Goal: Task Accomplishment & Management: Manage account settings

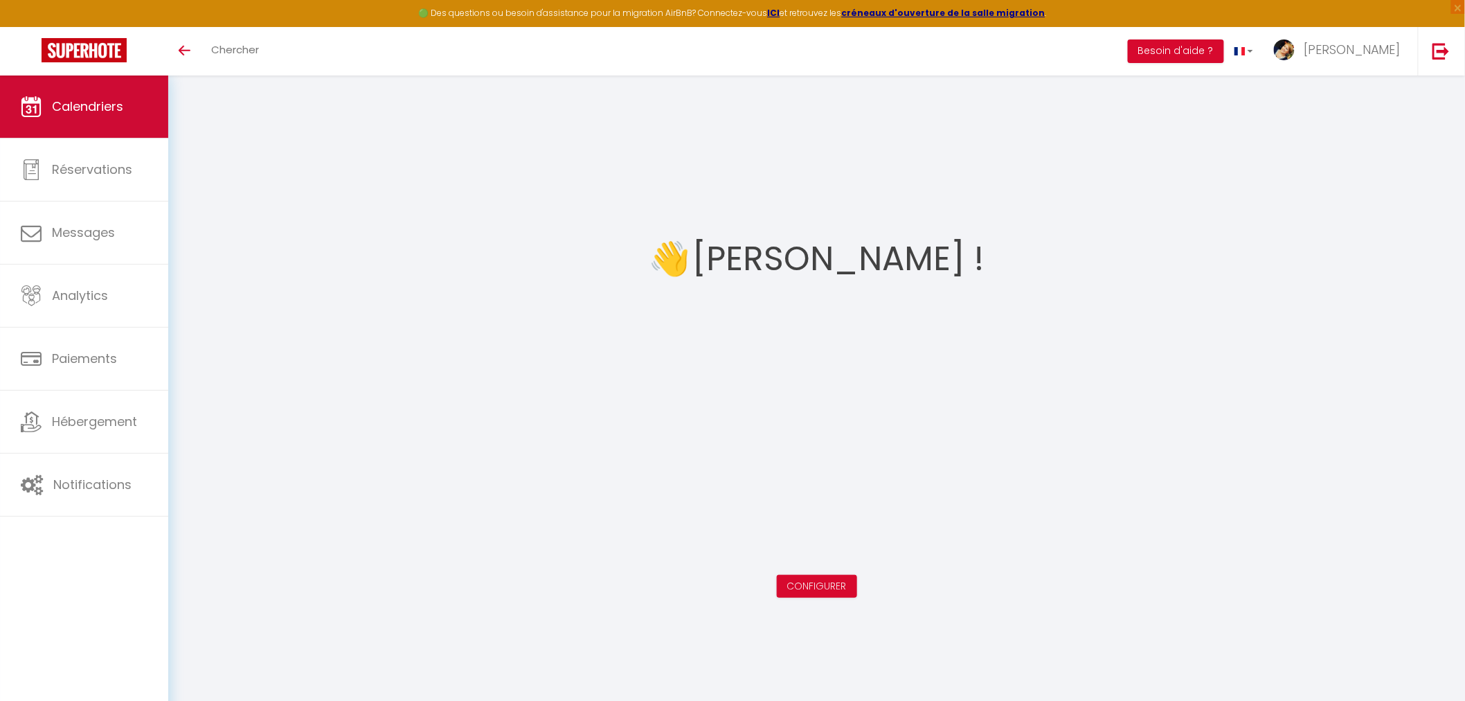
click at [62, 107] on span "Calendriers" at bounding box center [87, 106] width 71 height 17
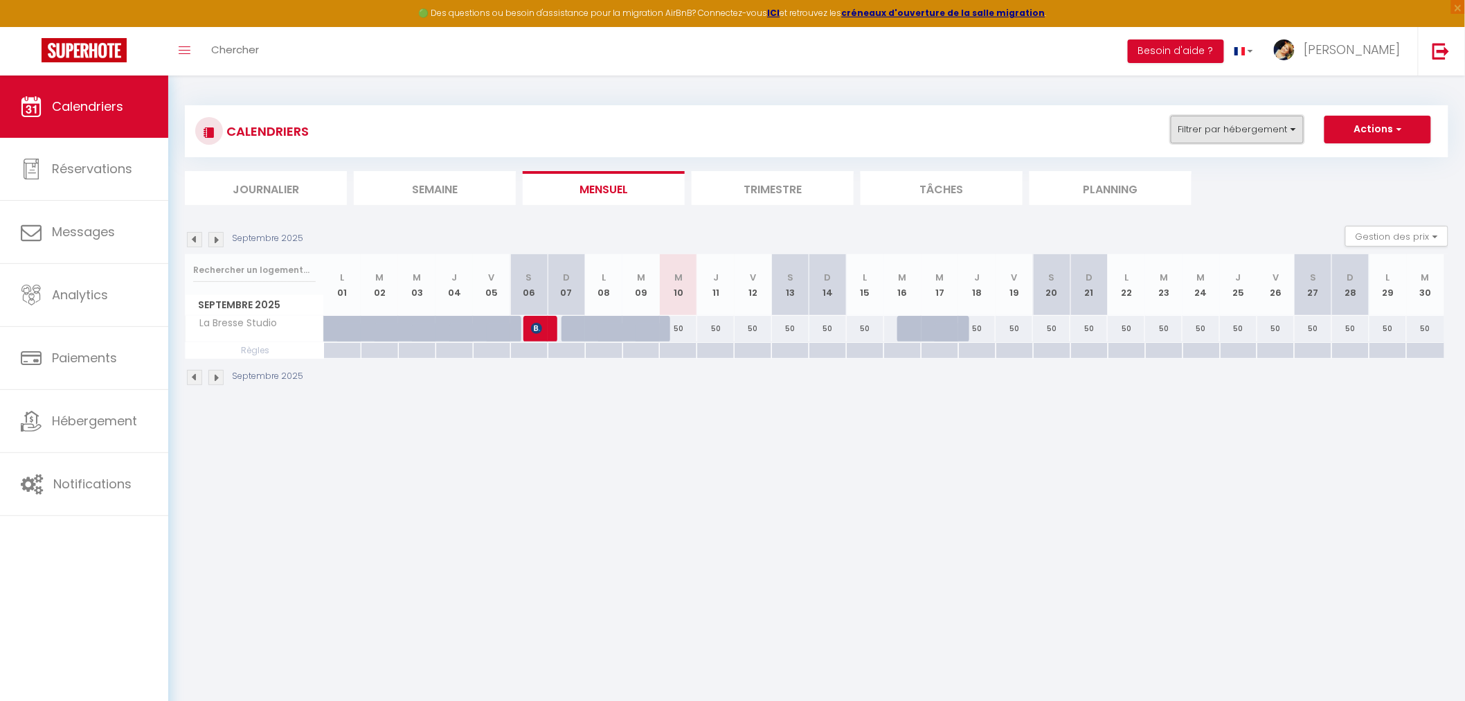
click at [1296, 128] on button "Filtrer par hébergement" at bounding box center [1237, 130] width 133 height 28
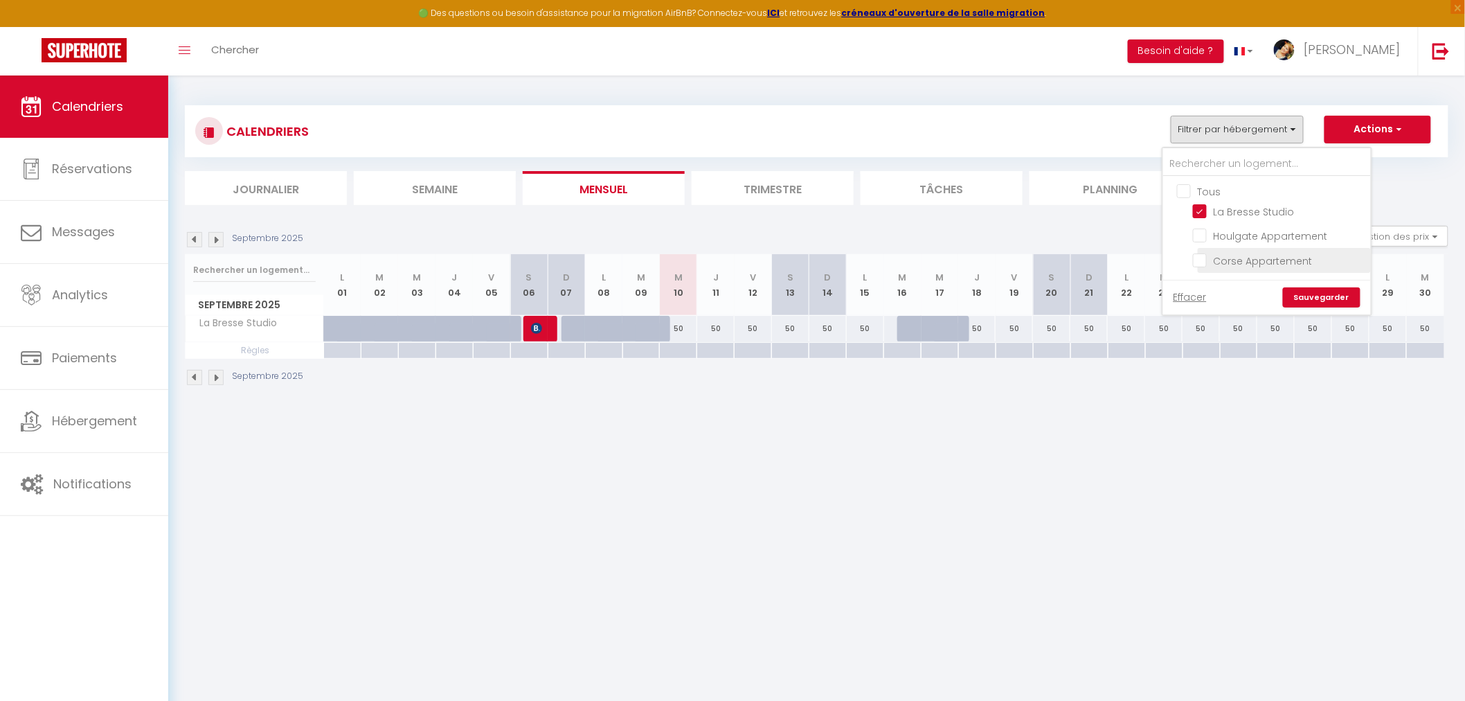
click at [1205, 265] on input "Corse Appartement" at bounding box center [1279, 259] width 173 height 14
checkbox input "true"
checkbox input "false"
click at [1312, 300] on link "Sauvegarder" at bounding box center [1322, 297] width 78 height 21
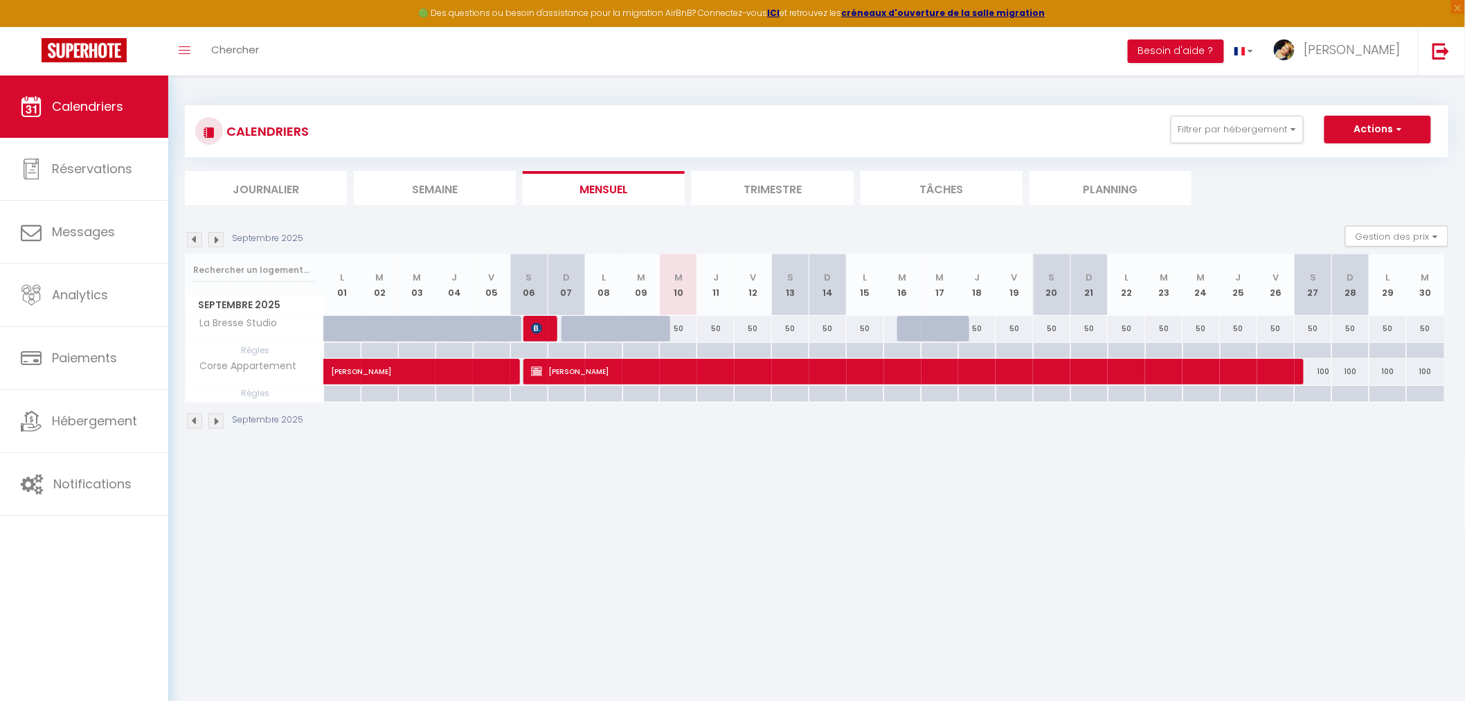
click at [220, 238] on img at bounding box center [215, 239] width 15 height 15
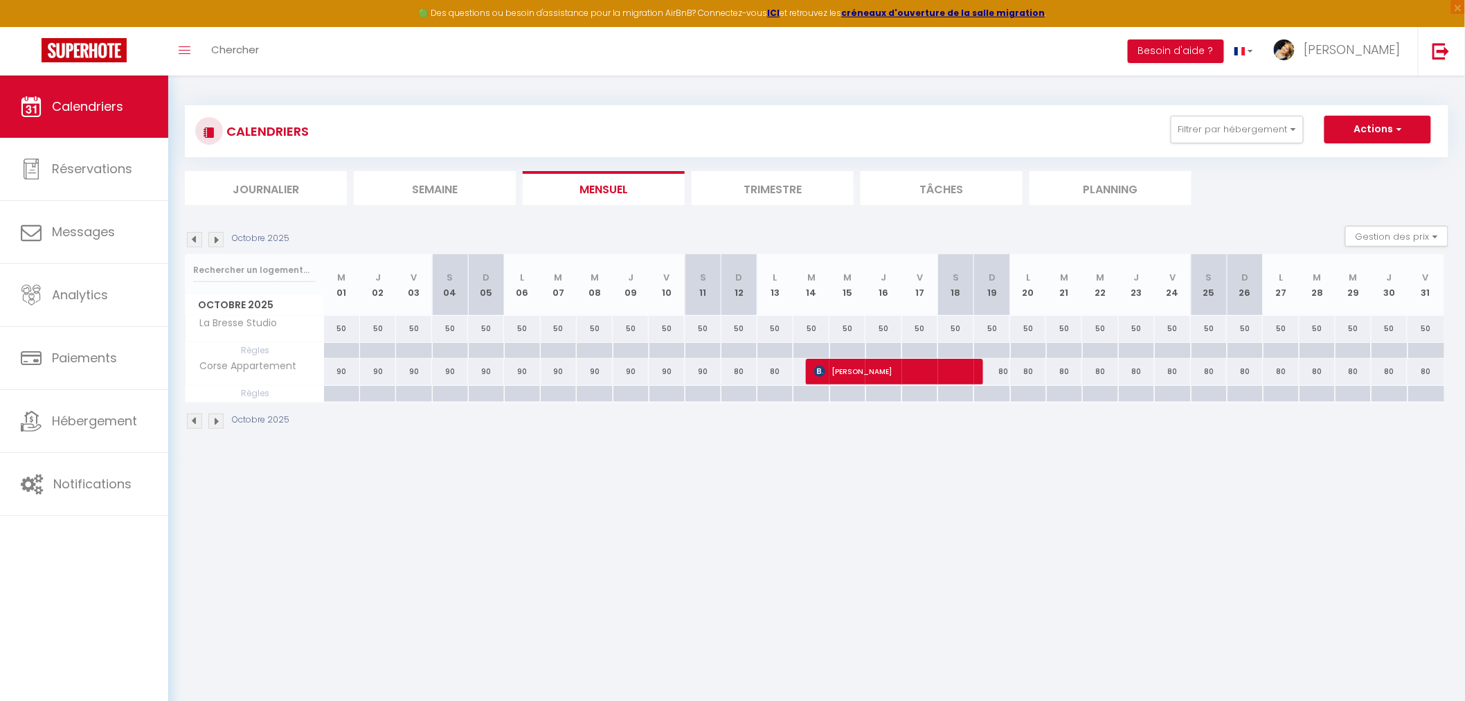
click at [220, 238] on img at bounding box center [215, 239] width 15 height 15
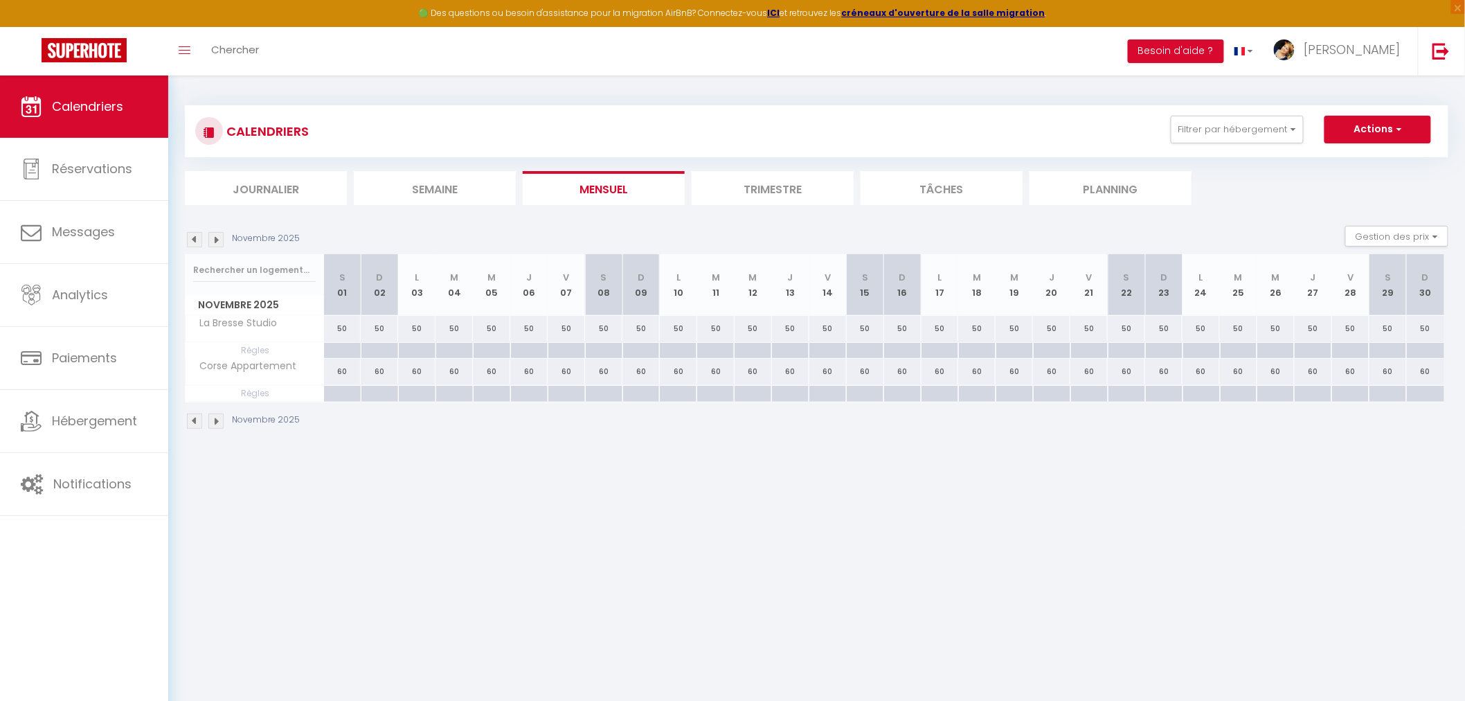
click at [190, 239] on img at bounding box center [194, 239] width 15 height 15
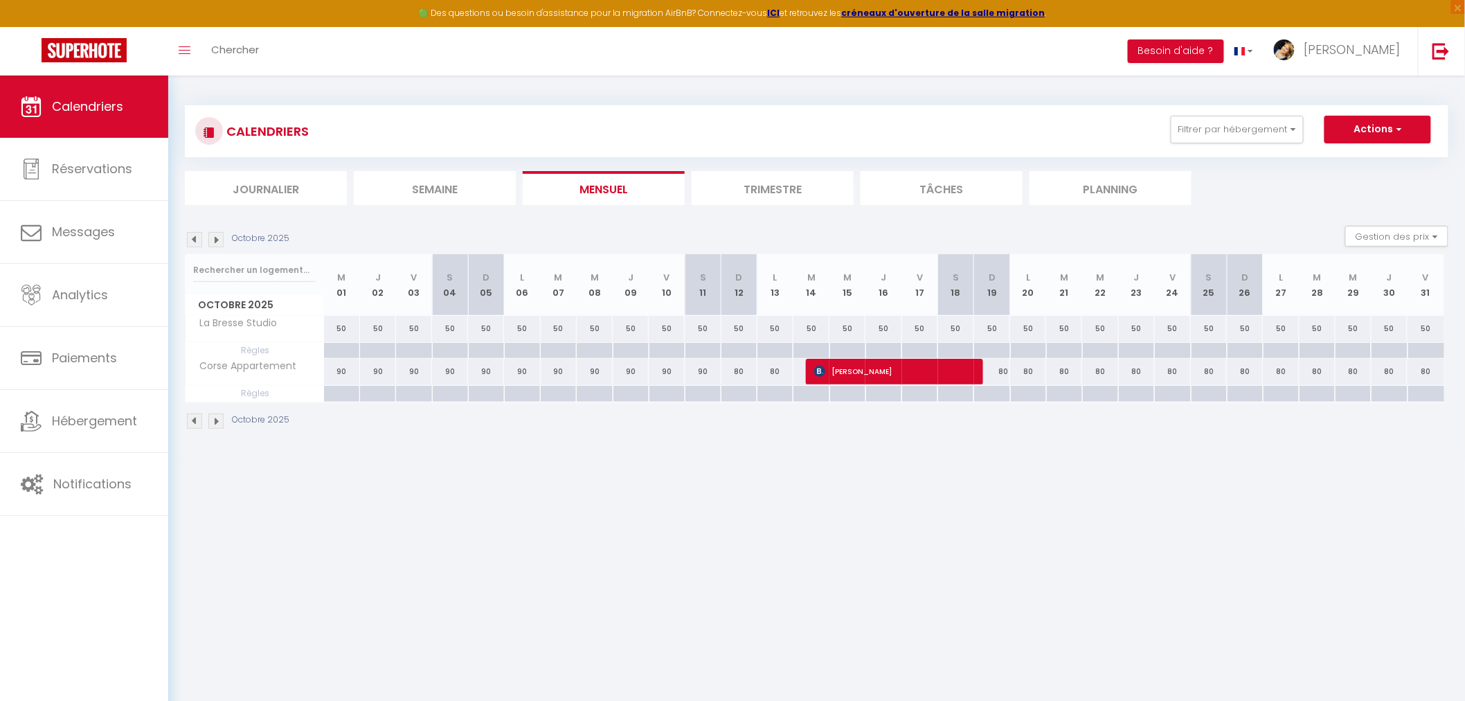
click at [340, 391] on div at bounding box center [341, 394] width 36 height 16
type input "Mer 01 Octobre 2025"
type input "Jeu 02 Octobre 2025"
select select
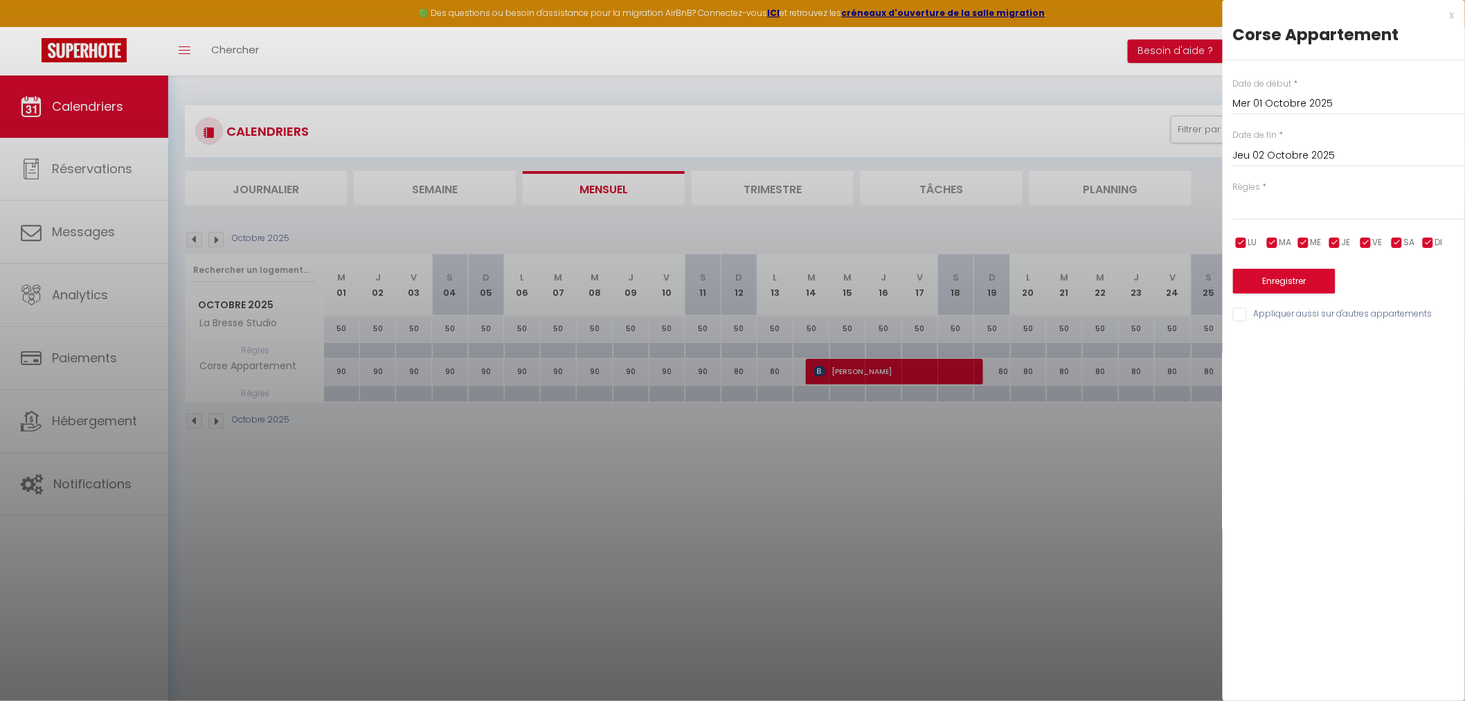
click at [1305, 152] on input "Jeu 02 Octobre 2025" at bounding box center [1349, 156] width 232 height 18
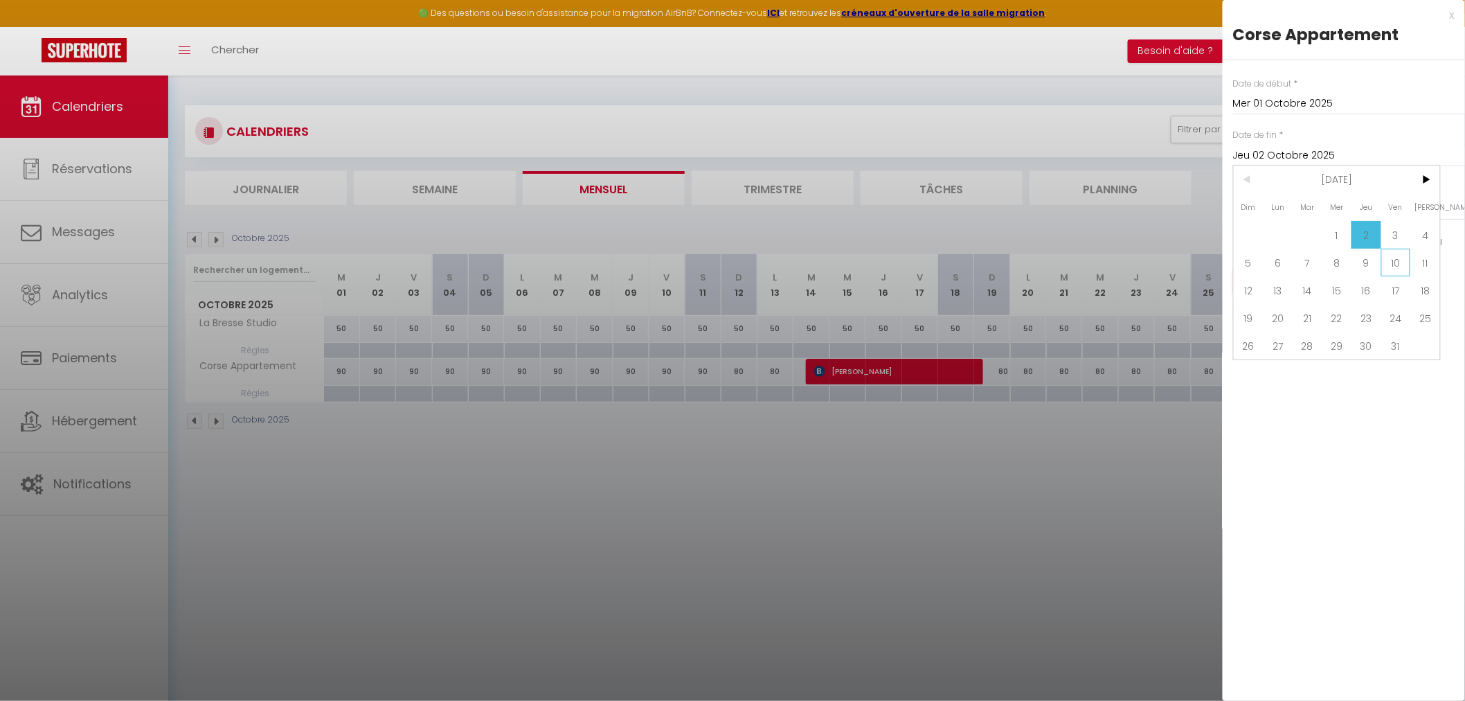
click at [1388, 263] on span "10" at bounding box center [1397, 263] width 30 height 28
type input "Ven 10 Octobre 2025"
select select
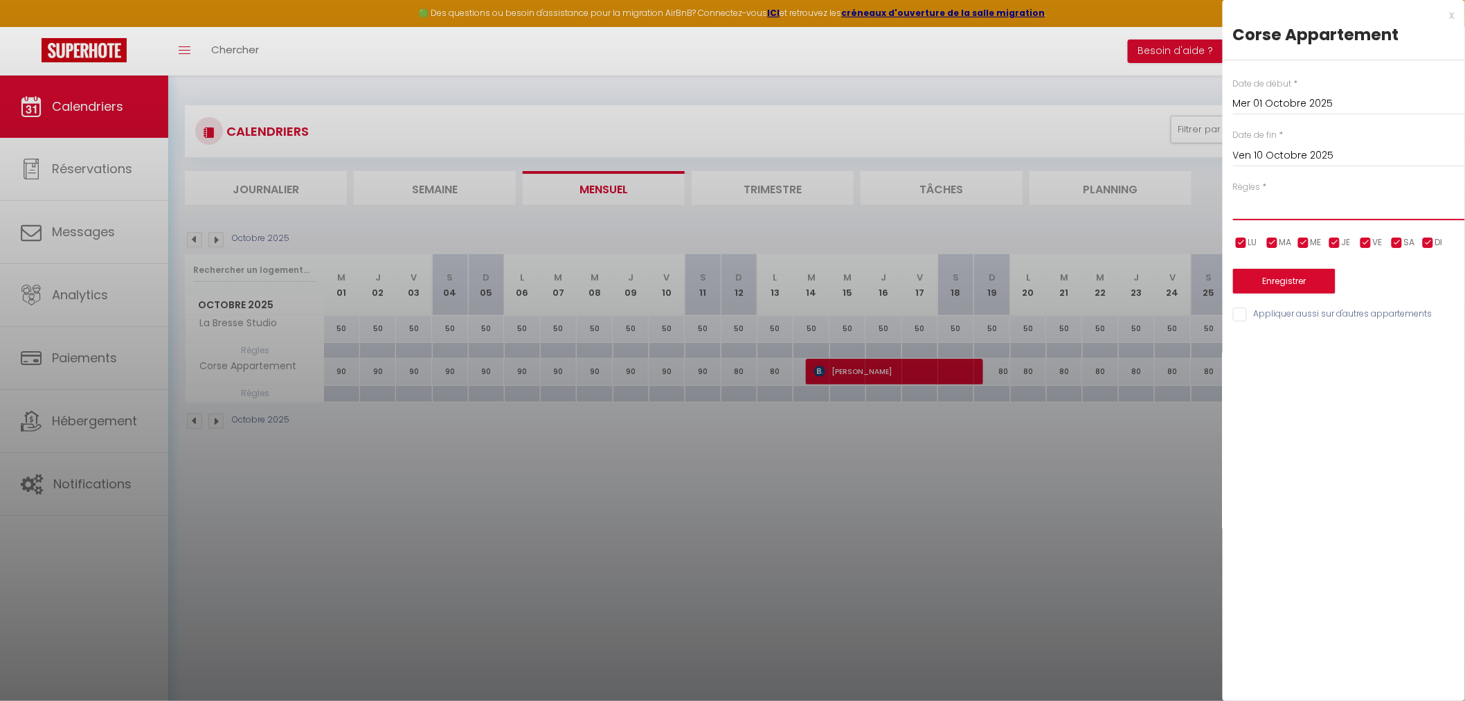
click at [1278, 205] on select "Aucun No Checkin No Checkout Pas d'arrivée / Pas de départ" at bounding box center [1349, 207] width 232 height 26
click at [853, 464] on div at bounding box center [732, 350] width 1465 height 701
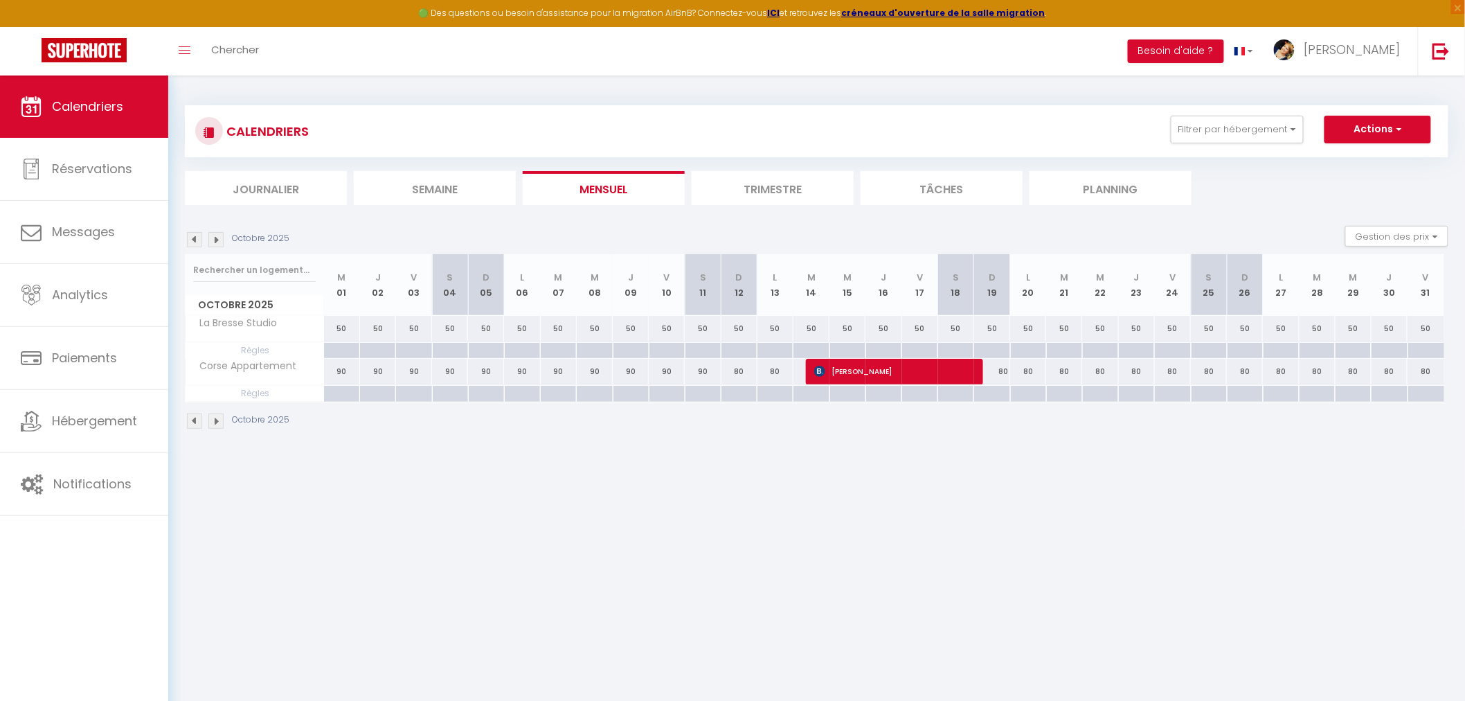
click at [345, 374] on div "90" at bounding box center [342, 372] width 36 height 26
type input "90"
type input "Mer 01 Octobre 2025"
type input "Jeu 02 Octobre 2025"
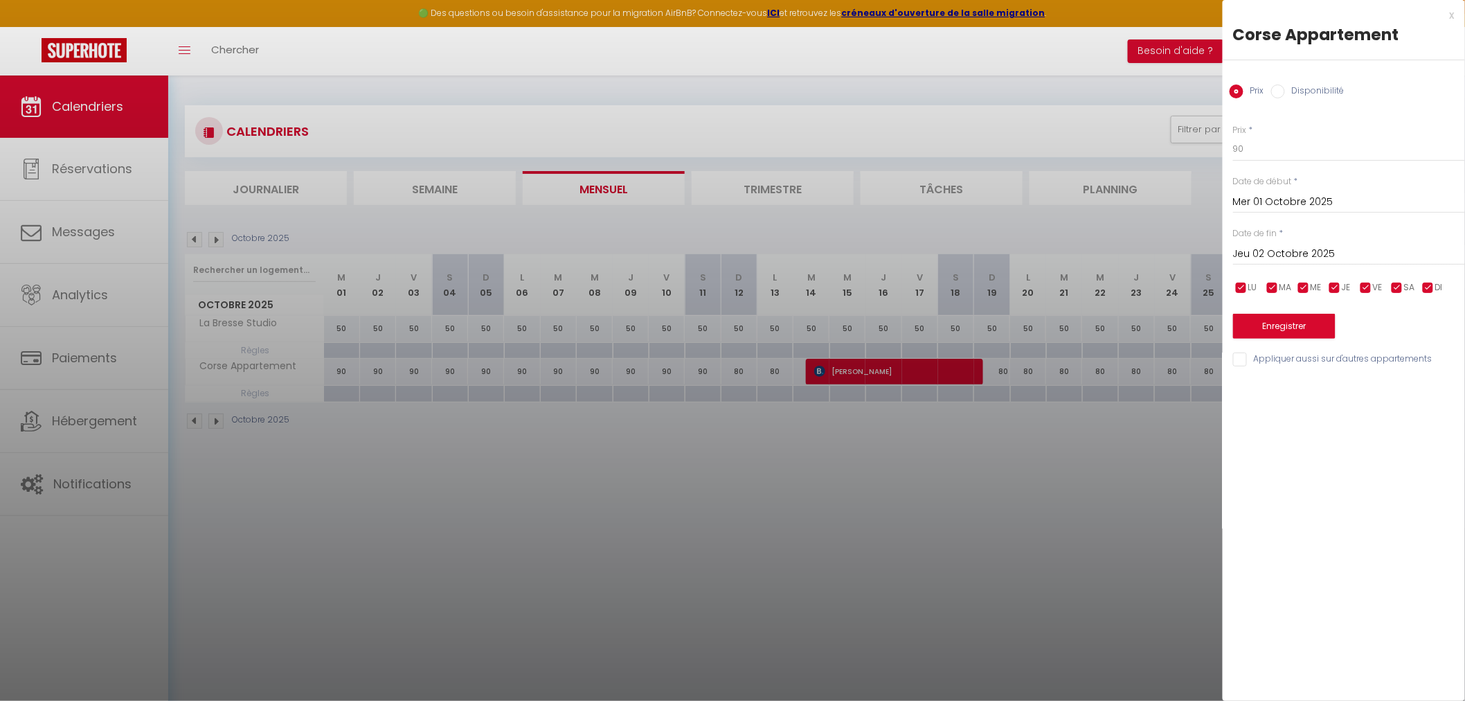
click at [1280, 90] on input "Disponibilité" at bounding box center [1278, 91] width 14 height 14
radio input "true"
radio input "false"
click at [1262, 198] on input "Mer 01 Octobre 2025" at bounding box center [1349, 204] width 232 height 18
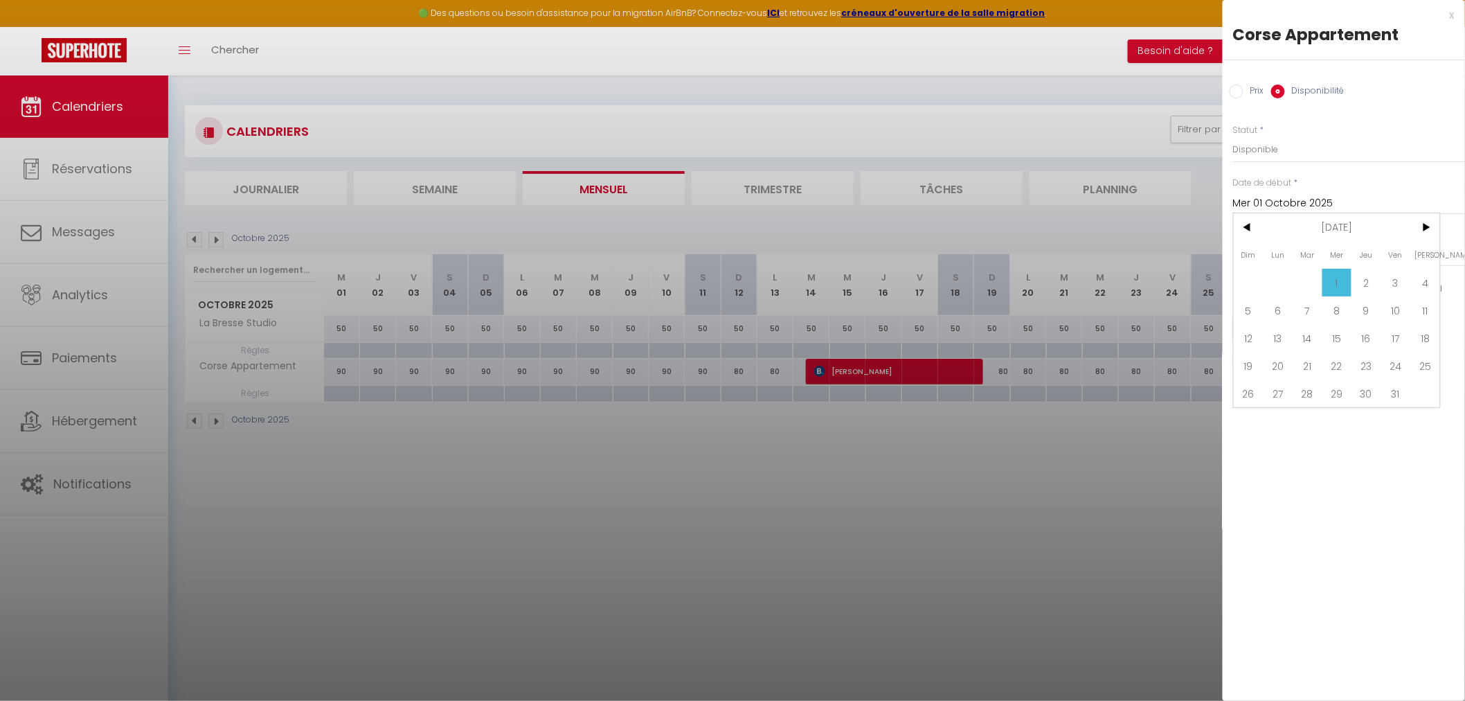
click at [1262, 198] on input "Mer 01 Octobre 2025" at bounding box center [1349, 204] width 232 height 18
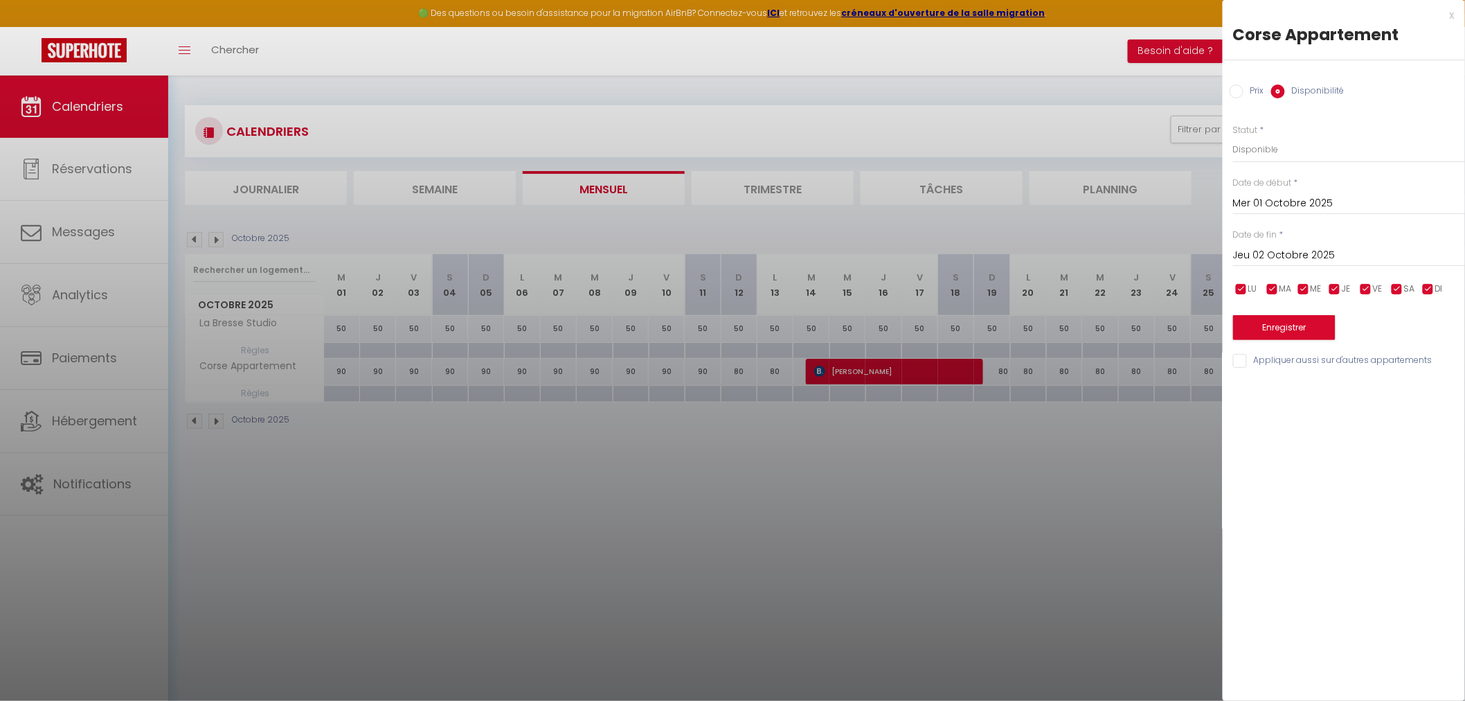
click at [331, 370] on div at bounding box center [732, 350] width 1465 height 701
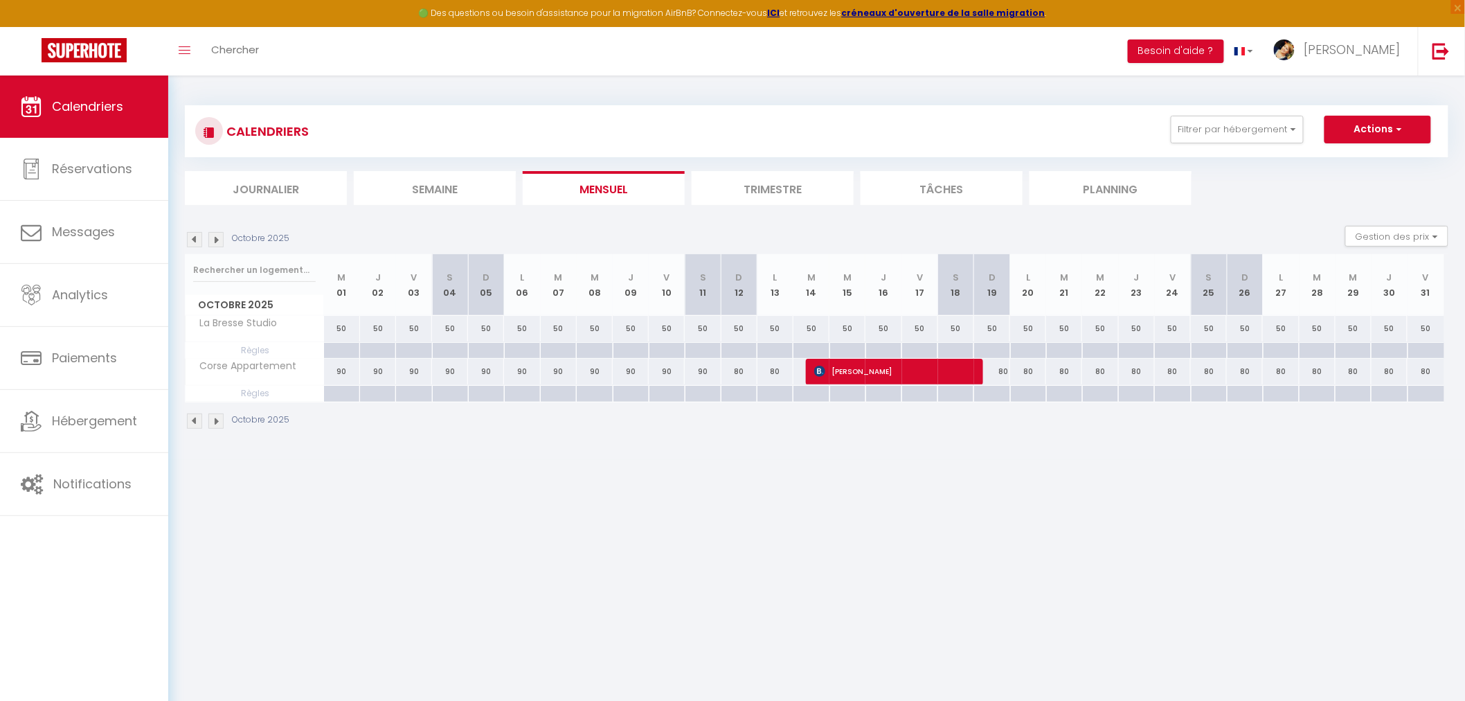
click at [217, 242] on img at bounding box center [215, 239] width 15 height 15
